Goal: Task Accomplishment & Management: Use online tool/utility

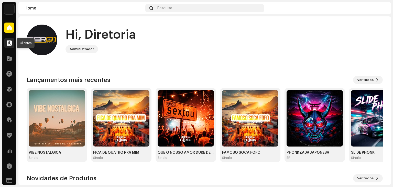
click at [12, 39] on div at bounding box center [9, 43] width 10 height 10
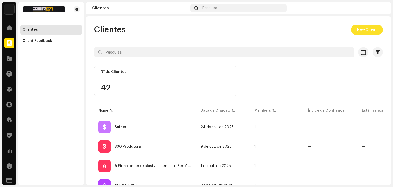
click at [364, 31] on span "New Client" at bounding box center [366, 30] width 19 height 10
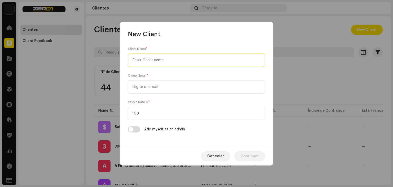
click at [177, 60] on input "text" at bounding box center [196, 59] width 137 height 13
type input "MC Neres FB"
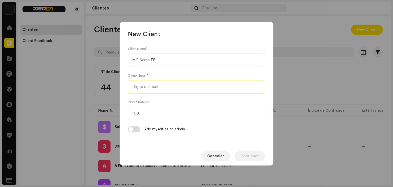
click at [163, 87] on input "email" at bounding box center [196, 86] width 137 height 13
type input "N"
type input "nerisvanbarro@gmail.com"
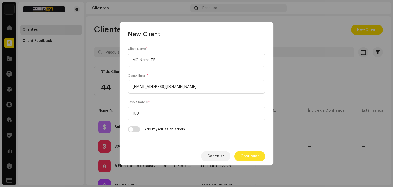
click at [255, 159] on span "Continuar" at bounding box center [249, 156] width 18 height 10
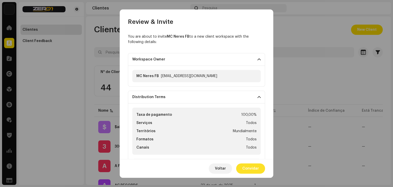
click at [247, 166] on span "Convidar" at bounding box center [250, 168] width 17 height 10
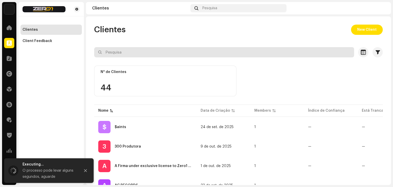
click at [159, 53] on input "text" at bounding box center [224, 52] width 260 height 10
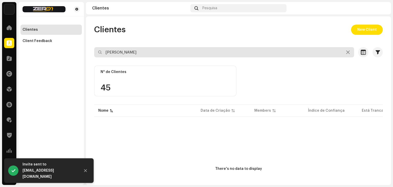
click at [182, 52] on input "neris" at bounding box center [224, 52] width 260 height 10
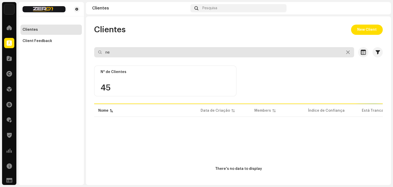
type input "n"
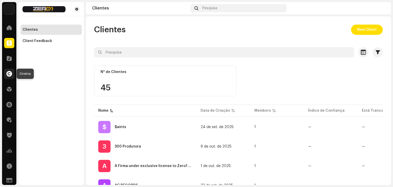
click at [6, 71] on div at bounding box center [9, 73] width 10 height 10
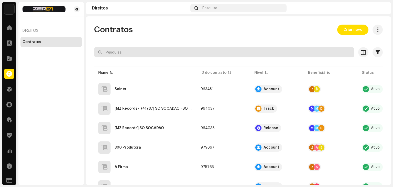
click at [135, 51] on input "text" at bounding box center [224, 52] width 260 height 10
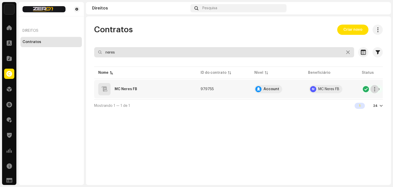
type input "neres"
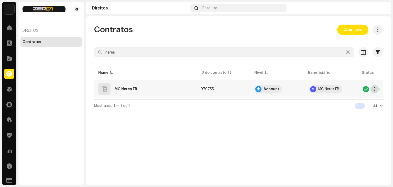
click at [375, 88] on span "button" at bounding box center [374, 89] width 4 height 4
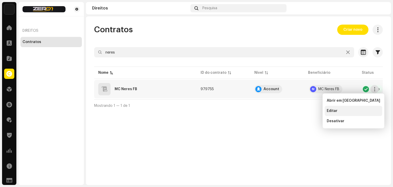
click at [328, 111] on span "Editar" at bounding box center [331, 111] width 11 height 4
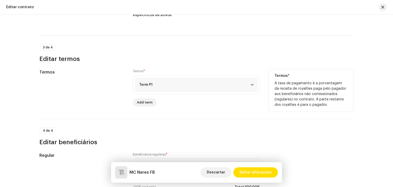
scroll to position [383, 0]
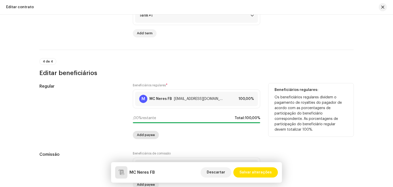
click at [145, 134] on span "Add payee" at bounding box center [146, 135] width 18 height 10
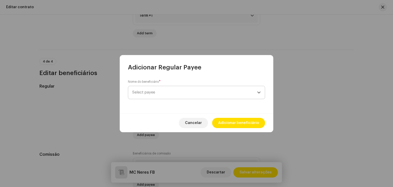
click at [181, 90] on span "Select payee" at bounding box center [194, 92] width 125 height 13
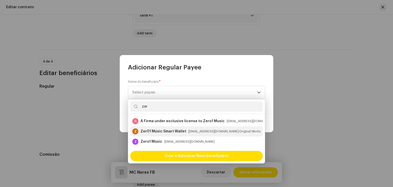
type input "zer"
click at [155, 132] on div "Zer01 Músic Smart Wallet" at bounding box center [163, 131] width 46 height 5
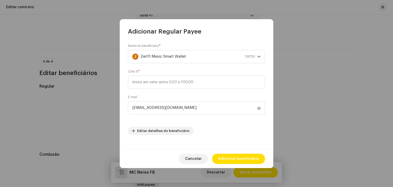
click at [191, 68] on div "Nome do beneficiário * Z Zer01 Músic Smart Wallet 738755 Cota % * E-mail m13mai…" at bounding box center [196, 89] width 137 height 91
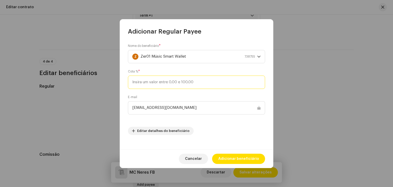
click at [168, 87] on input at bounding box center [196, 81] width 137 height 13
type input "30"
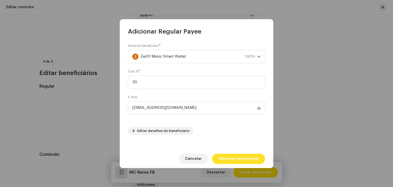
click at [234, 156] on span "Adicionar beneficiário" at bounding box center [238, 158] width 41 height 10
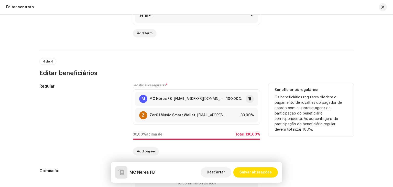
click at [192, 100] on div "nerisvanbarro@gmail.com" at bounding box center [199, 99] width 50 height 4
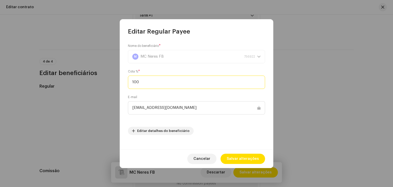
click at [169, 82] on input "100" at bounding box center [196, 81] width 137 height 13
type input "70"
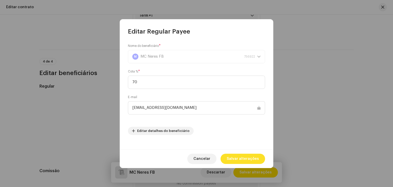
click at [241, 156] on span "Salvar alterações" at bounding box center [242, 158] width 32 height 10
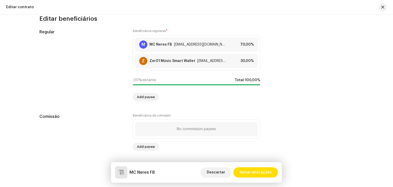
scroll to position [439, 0]
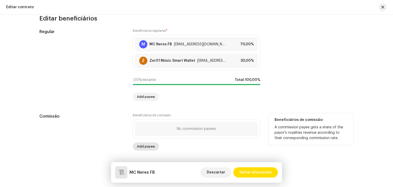
click at [142, 144] on span "Add payee" at bounding box center [146, 146] width 18 height 10
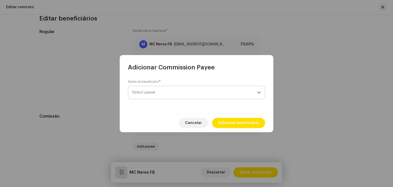
click at [170, 90] on span "Select payee" at bounding box center [194, 92] width 125 height 13
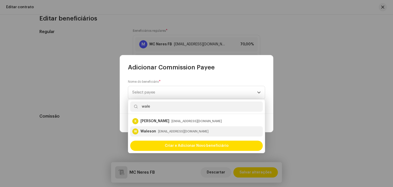
type input "wale"
click at [176, 126] on li "W Waleson safariirap@gmail.com" at bounding box center [196, 131] width 132 height 10
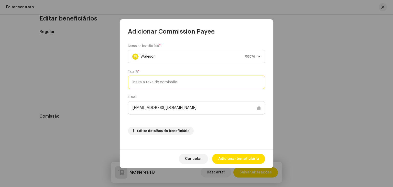
click at [191, 84] on input at bounding box center [196, 81] width 137 height 13
type input "3"
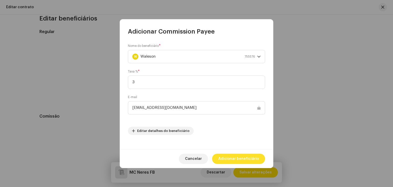
click at [242, 161] on span "Adicionar beneficiário" at bounding box center [238, 158] width 41 height 10
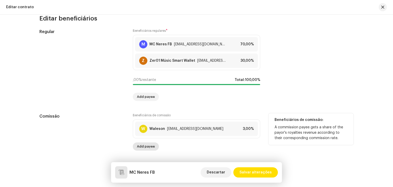
click at [145, 147] on span "Add payee" at bounding box center [146, 146] width 18 height 10
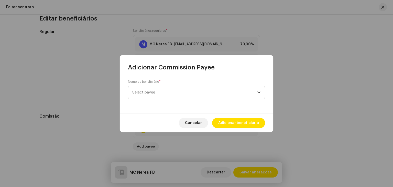
click at [169, 93] on span "Select payee" at bounding box center [194, 92] width 125 height 13
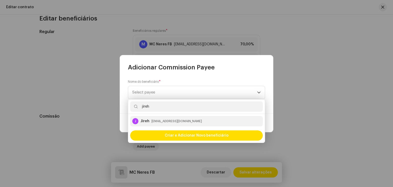
type input "jireh"
click at [164, 116] on li "J Jireh showdojireh@gmail.com" at bounding box center [196, 121] width 132 height 10
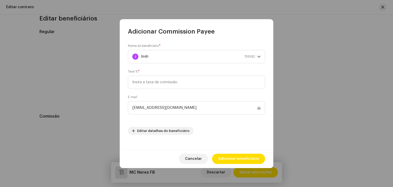
click at [236, 115] on div "Nome do beneficiário * J Jireh 755582 Taxa % * E-mail showdojireh@gmail.com Edi…" at bounding box center [196, 89] width 137 height 91
click at [234, 157] on span "Adicionar beneficiário" at bounding box center [238, 158] width 41 height 10
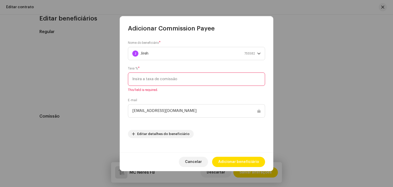
click at [181, 81] on input at bounding box center [196, 78] width 137 height 13
type input "1"
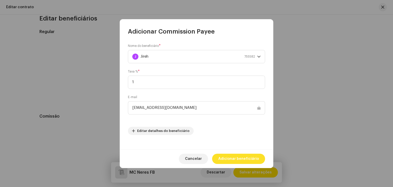
click at [237, 159] on span "Adicionar beneficiário" at bounding box center [238, 158] width 41 height 10
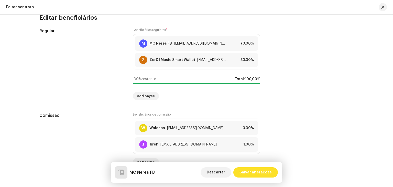
click at [257, 173] on span "Salvar alterações" at bounding box center [255, 172] width 32 height 10
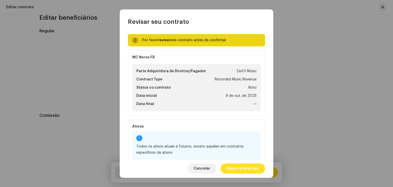
click at [245, 169] on span "Salvar alterações" at bounding box center [242, 168] width 32 height 10
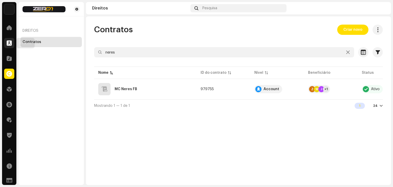
click at [7, 43] on span at bounding box center [9, 43] width 5 height 4
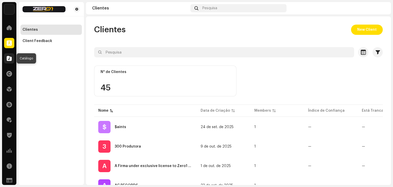
click at [7, 56] on span at bounding box center [9, 58] width 5 height 4
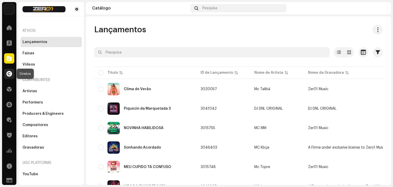
click at [9, 76] on span at bounding box center [9, 74] width 6 height 4
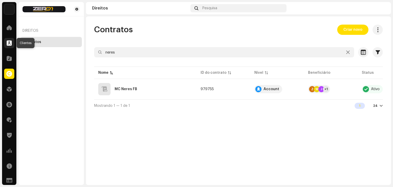
click at [10, 43] on span at bounding box center [9, 43] width 5 height 4
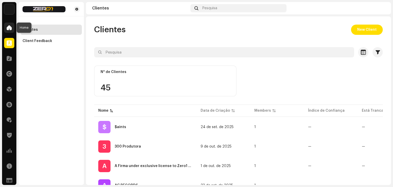
click at [10, 27] on span at bounding box center [9, 28] width 5 height 4
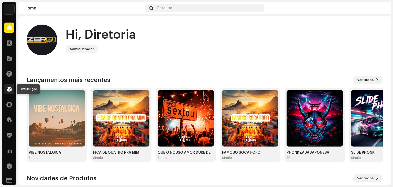
click at [9, 88] on span at bounding box center [9, 89] width 5 height 4
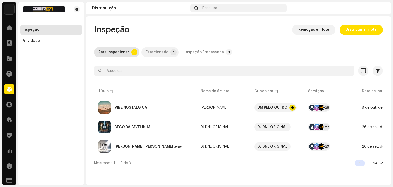
click at [157, 54] on div "Estacionado" at bounding box center [156, 52] width 23 height 10
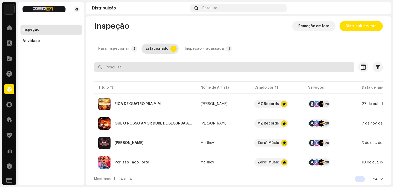
scroll to position [6, 0]
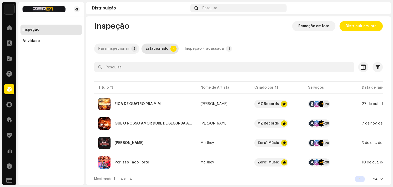
click at [123, 48] on div "Para inspecionar" at bounding box center [113, 48] width 31 height 10
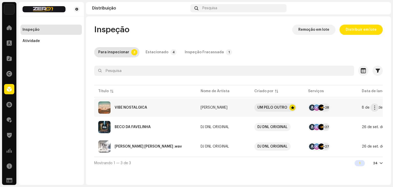
click at [368, 108] on span "8 de out. de 2025" at bounding box center [376, 108] width 31 height 4
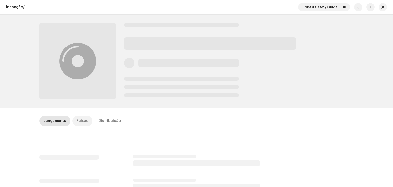
click at [83, 121] on div "Faixas" at bounding box center [82, 121] width 12 height 10
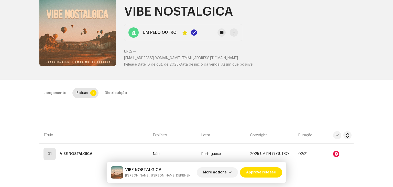
scroll to position [19, 0]
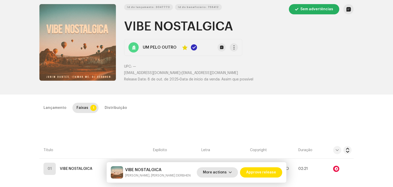
click at [234, 175] on button "More actions" at bounding box center [217, 172] width 41 height 10
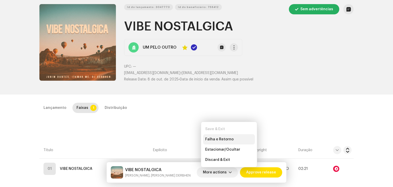
click at [229, 140] on span "Falha e Retorno" at bounding box center [219, 139] width 28 height 4
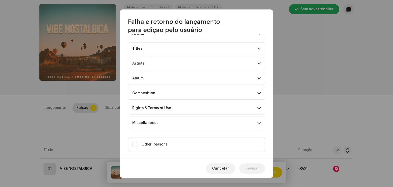
scroll to position [31, 0]
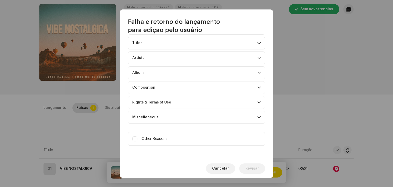
click at [180, 101] on p-accordion-header "Rights & Terms of Use" at bounding box center [196, 102] width 137 height 13
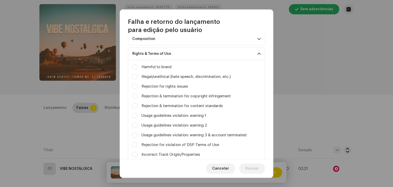
scroll to position [107, 0]
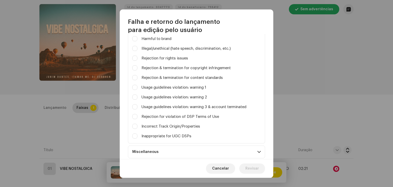
click at [172, 67] on label "Rejection & termination for copyright infringement" at bounding box center [185, 68] width 89 height 6
checkbox input "true"
click at [136, 65] on input "Missing info (album title, artist names)" at bounding box center [134, 67] width 5 height 5
checkbox input "true"
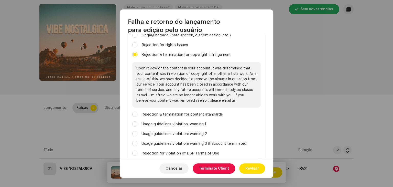
scroll to position [141, 0]
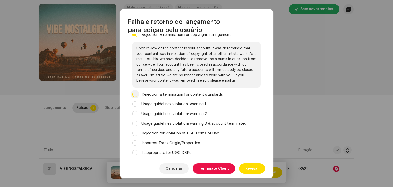
click at [136, 92] on input "Porn, nudity" at bounding box center [134, 93] width 5 height 5
checkbox input "true"
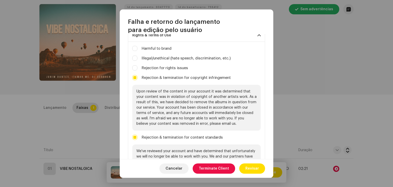
scroll to position [0, 0]
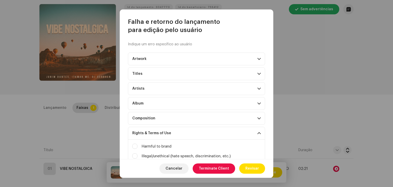
click at [180, 63] on p-accordion-header "Artwork" at bounding box center [196, 58] width 137 height 13
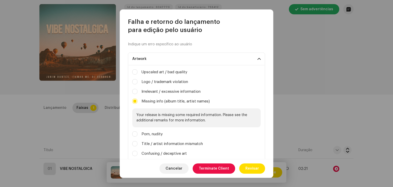
click at [180, 63] on p-accordion-header "Artwork" at bounding box center [196, 58] width 137 height 13
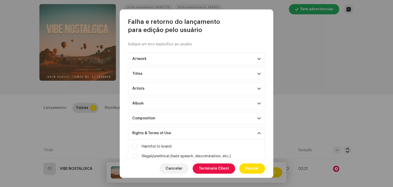
click at [175, 83] on p-accordion-header "Artists" at bounding box center [196, 88] width 137 height 13
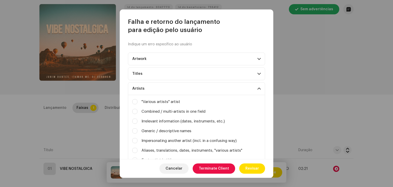
click at [173, 78] on p-accordion-header "Titles" at bounding box center [196, 73] width 137 height 13
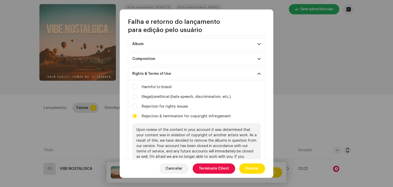
scroll to position [332, 0]
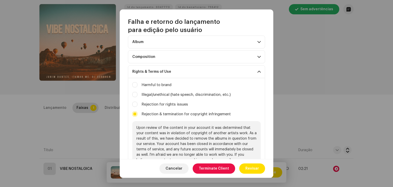
click at [171, 60] on p-accordion-header "Composition" at bounding box center [196, 56] width 137 height 13
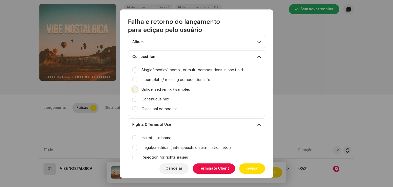
click at [135, 88] on input "Irrelevant / excessive information" at bounding box center [134, 89] width 5 height 5
checkbox input "true"
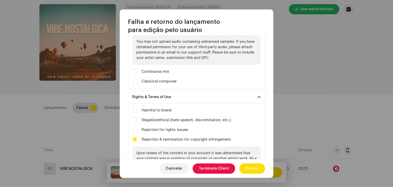
scroll to position [383, 0]
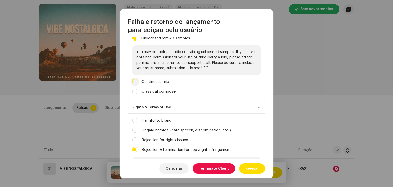
click at [135, 80] on input "Missing info (album title, artist names)" at bounding box center [134, 81] width 5 height 5
checkbox input "true"
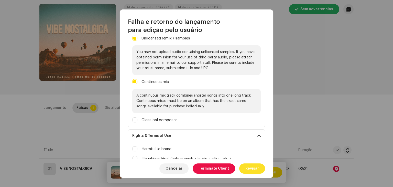
click at [251, 168] on span "Revisar" at bounding box center [252, 168] width 14 height 10
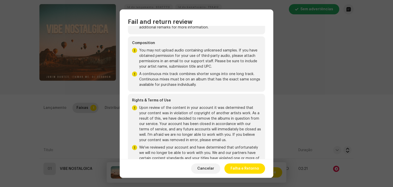
scroll to position [0, 0]
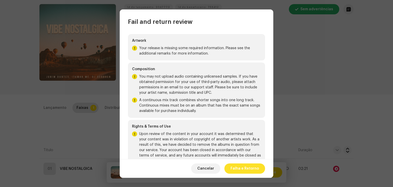
click at [245, 166] on span "Falha e Retorno" at bounding box center [244, 168] width 28 height 10
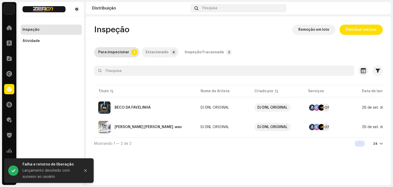
click at [157, 49] on div "Estacionado" at bounding box center [156, 52] width 23 height 10
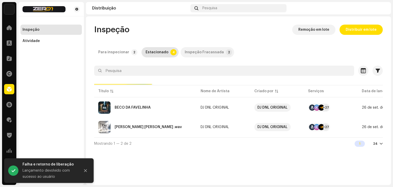
click at [197, 53] on div "Inspeção Fracassada" at bounding box center [204, 52] width 39 height 10
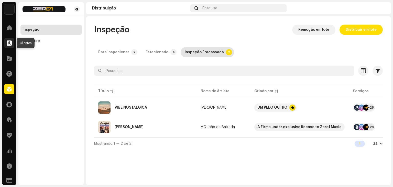
click at [10, 42] on span at bounding box center [9, 43] width 5 height 4
